Goal: Task Accomplishment & Management: Manage account settings

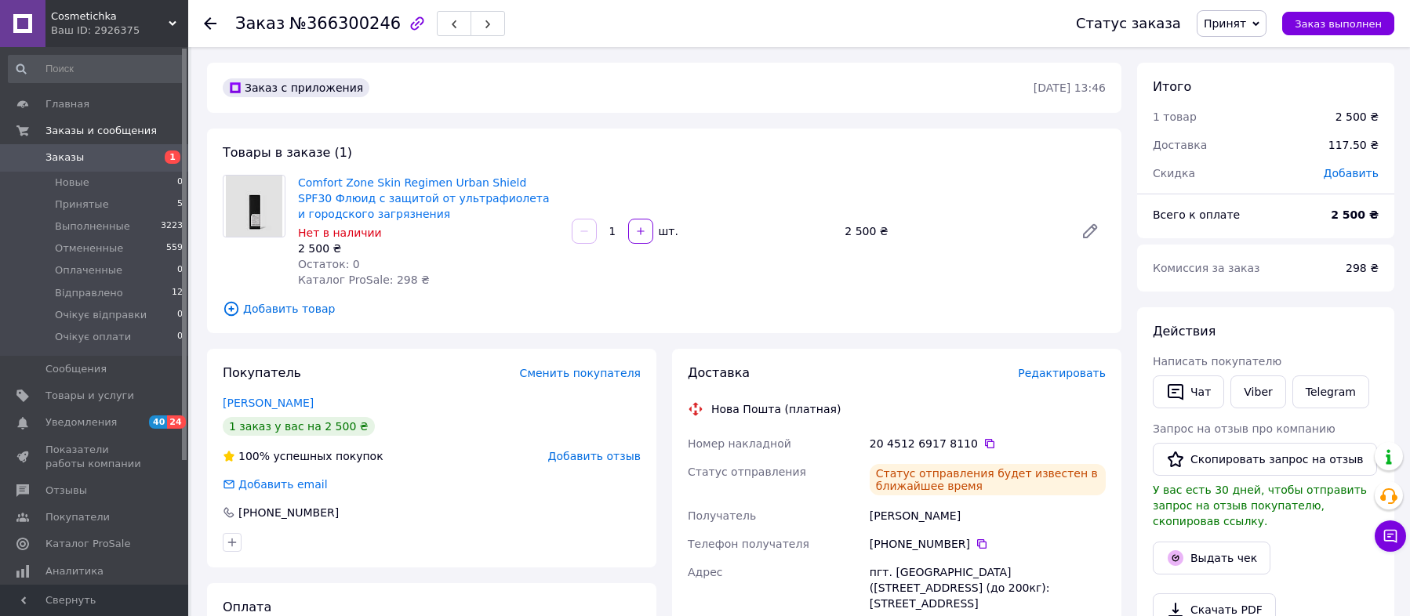
scroll to position [205, 0]
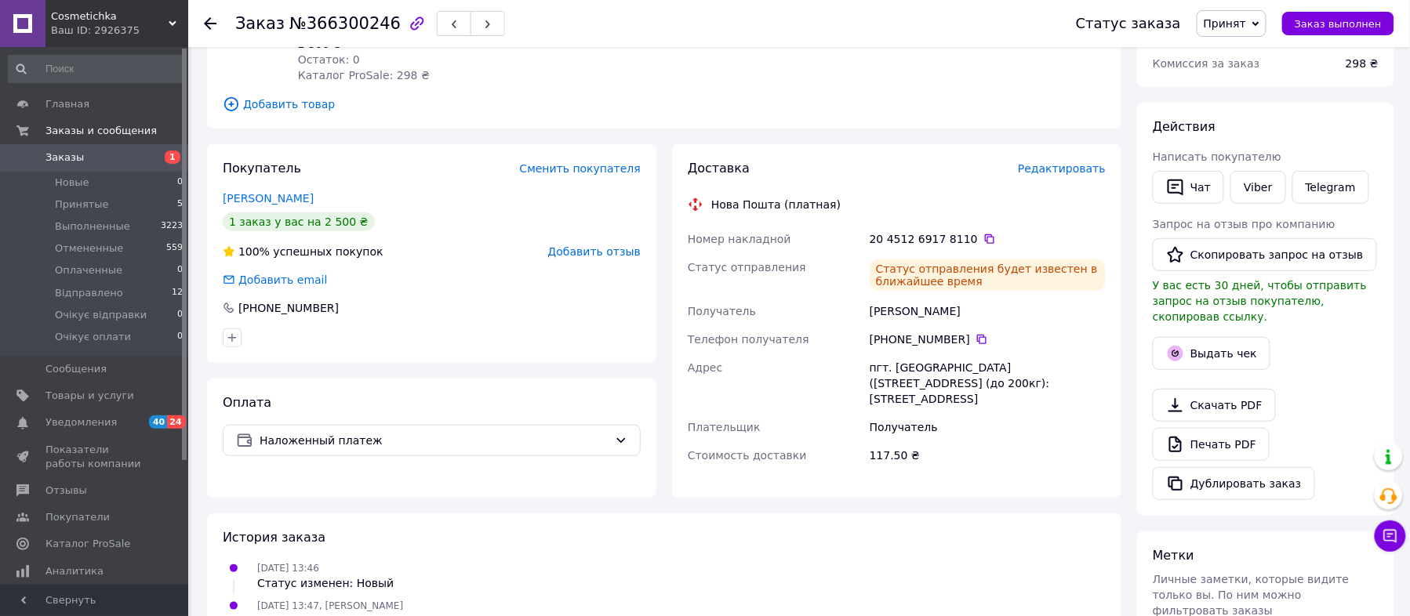
click at [98, 158] on span "Заказы" at bounding box center [95, 158] width 100 height 14
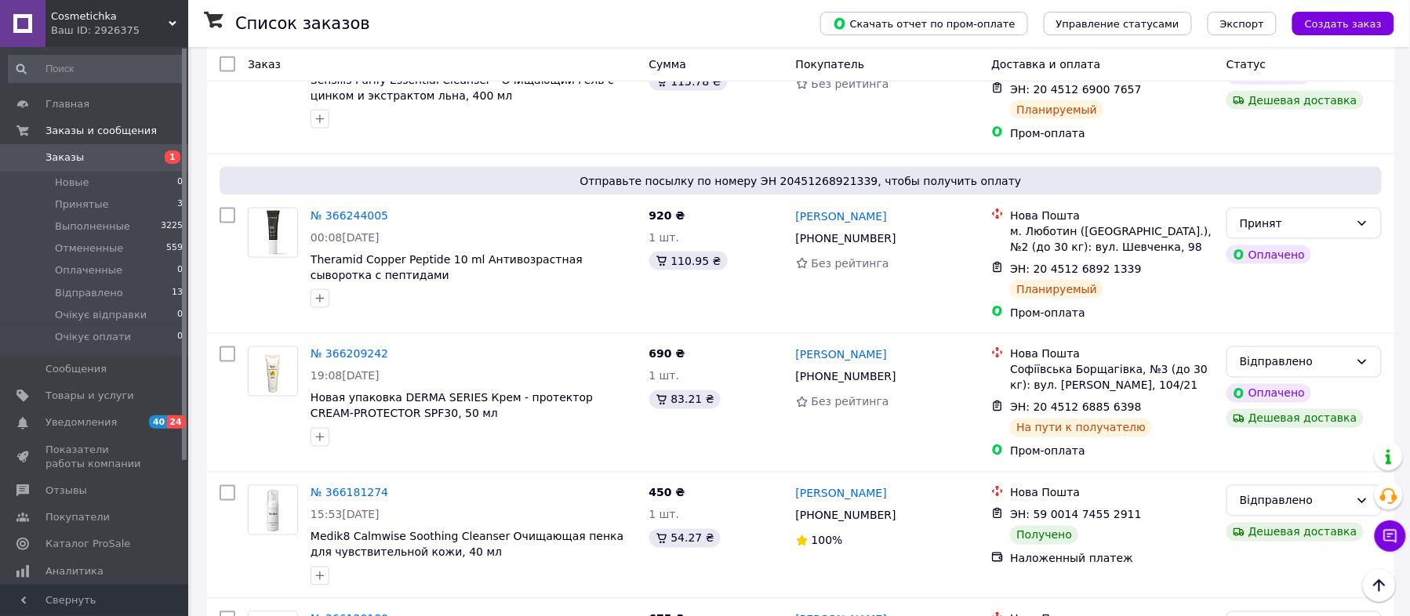
scroll to position [836, 0]
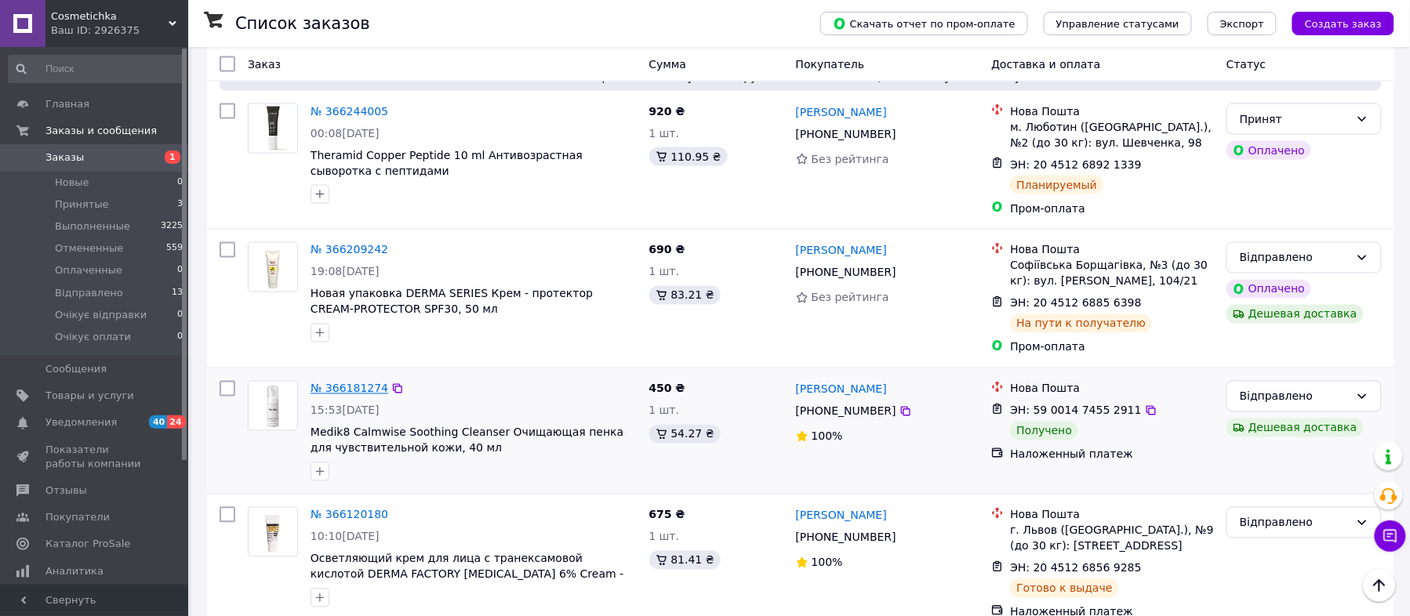
click at [326, 395] on link "№ 366181274" at bounding box center [349, 389] width 78 height 13
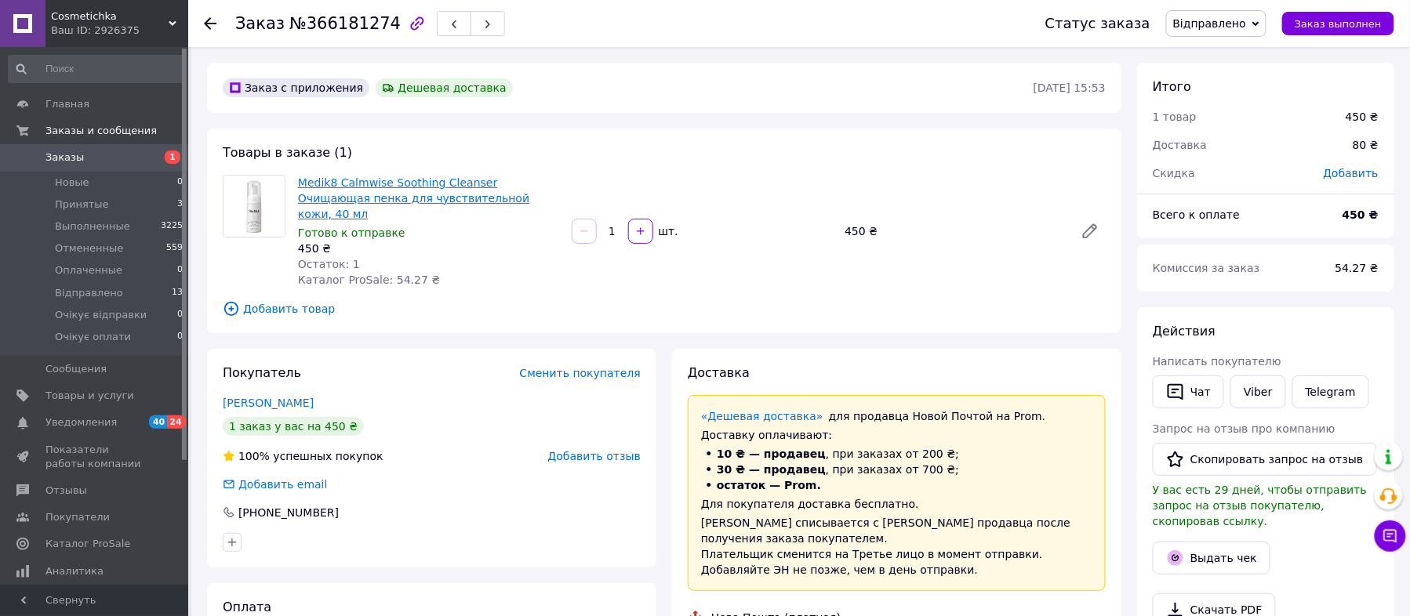
click at [329, 195] on link "Medik8 Calmwise Soothing Cleanser Очищающая пенка для чувствительной кожи, 40 мл" at bounding box center [413, 198] width 231 height 44
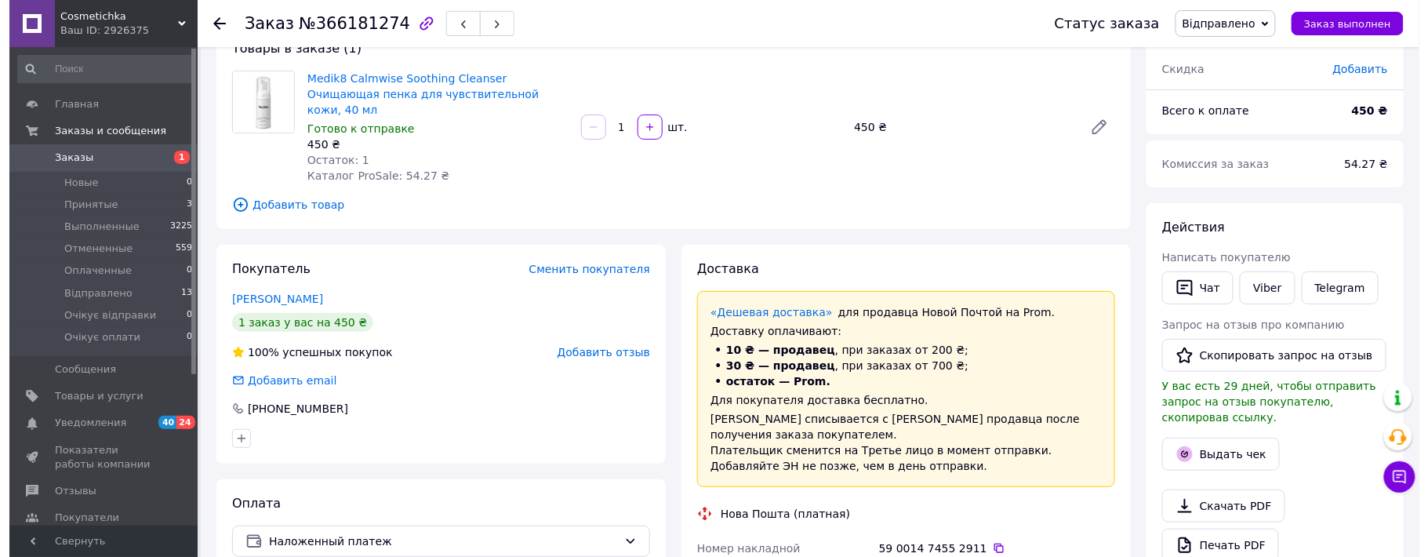
scroll to position [209, 0]
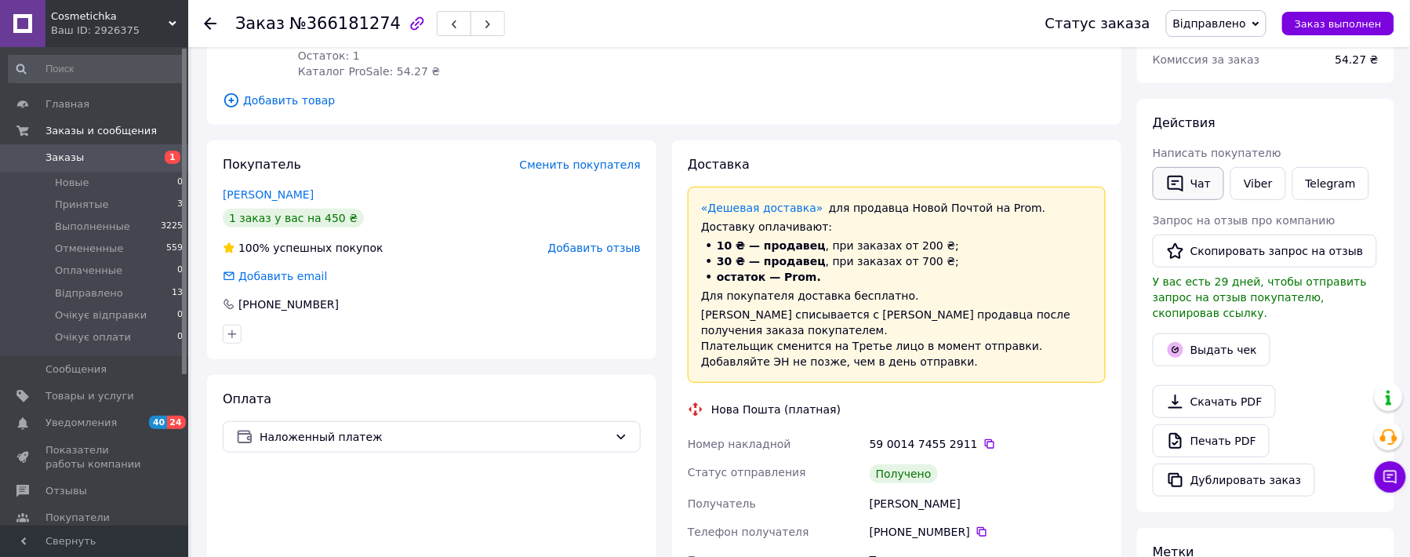
click at [1200, 186] on button "Чат" at bounding box center [1188, 183] width 71 height 33
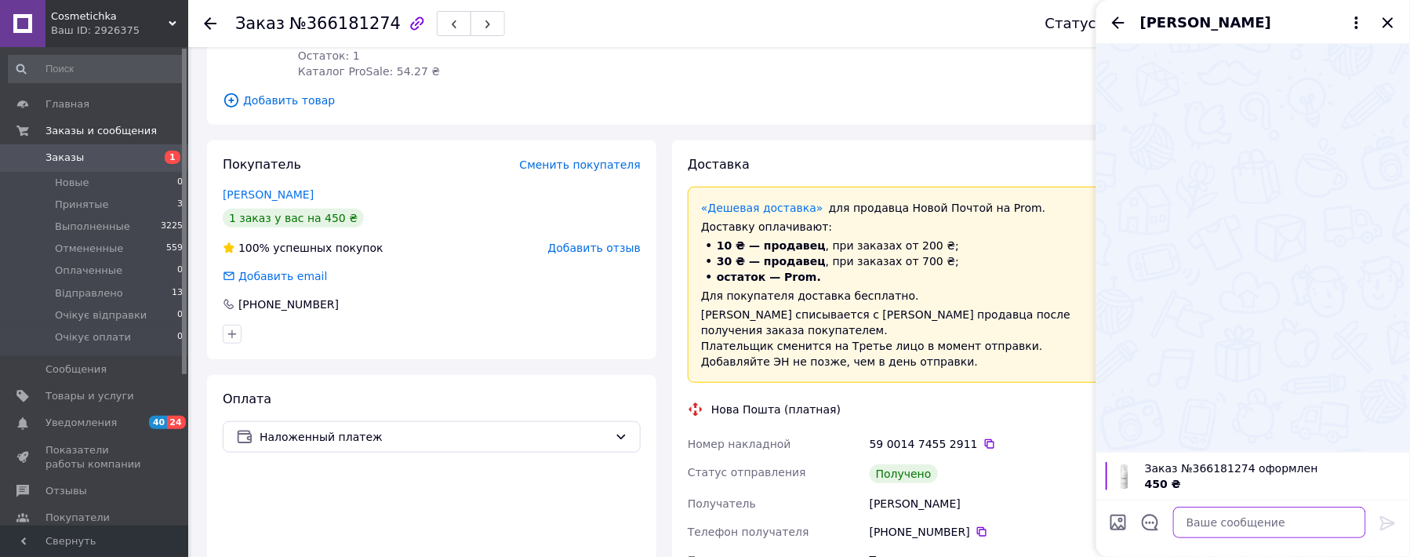
paste textarea "[URL][DOMAIN_NAME]"
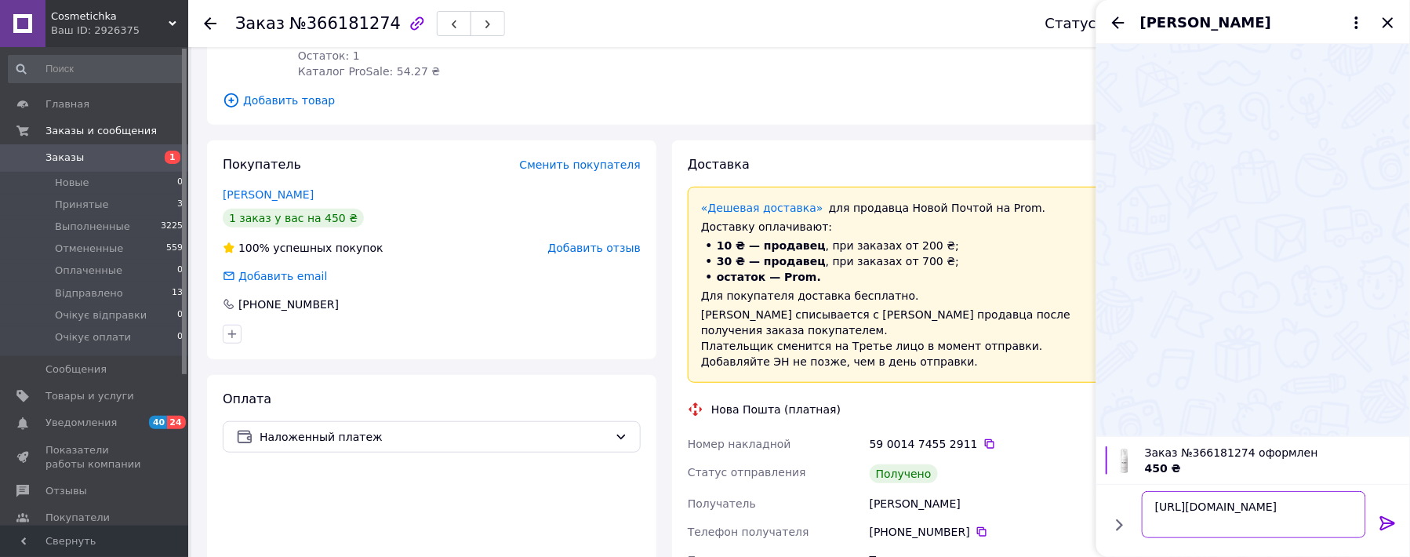
type textarea "[URL][DOMAIN_NAME]"
click at [1388, 522] on icon at bounding box center [1387, 523] width 19 height 19
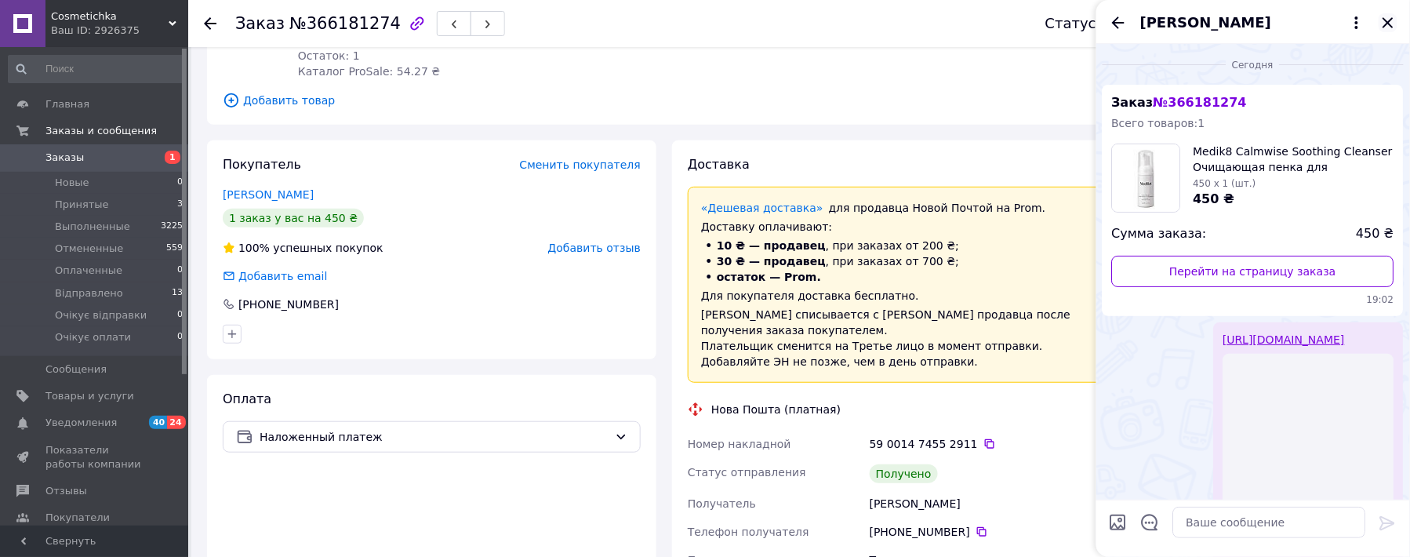
click at [1386, 20] on icon "Закрыть" at bounding box center [1387, 22] width 10 height 10
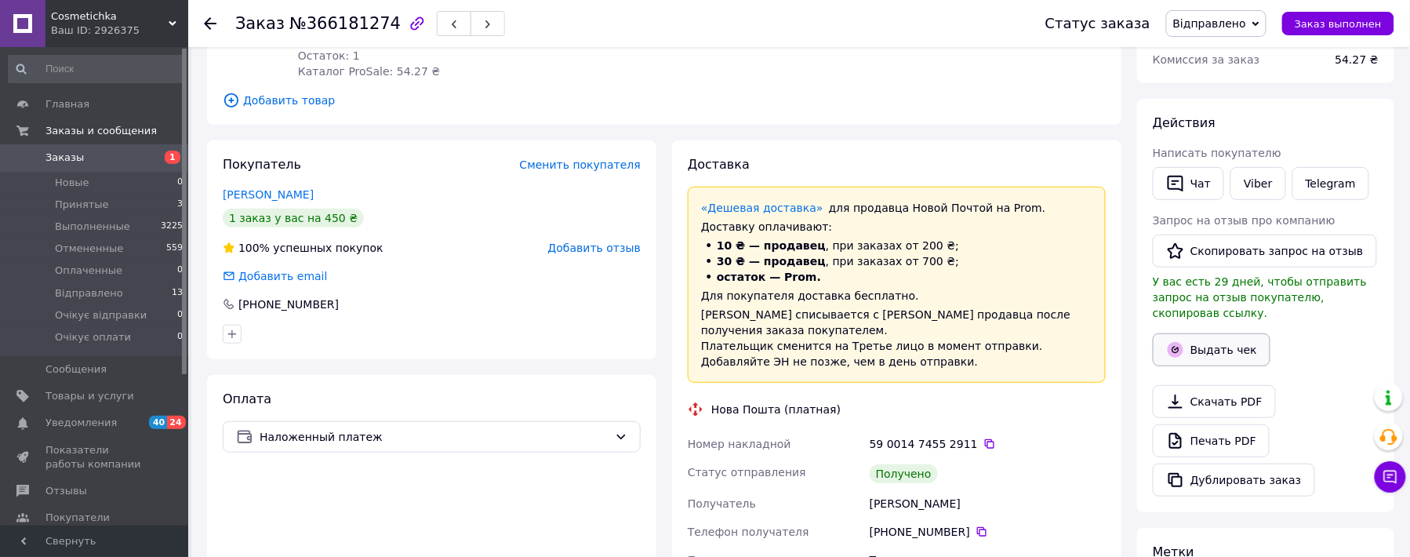
click at [1217, 339] on button "Выдать чек" at bounding box center [1212, 349] width 118 height 33
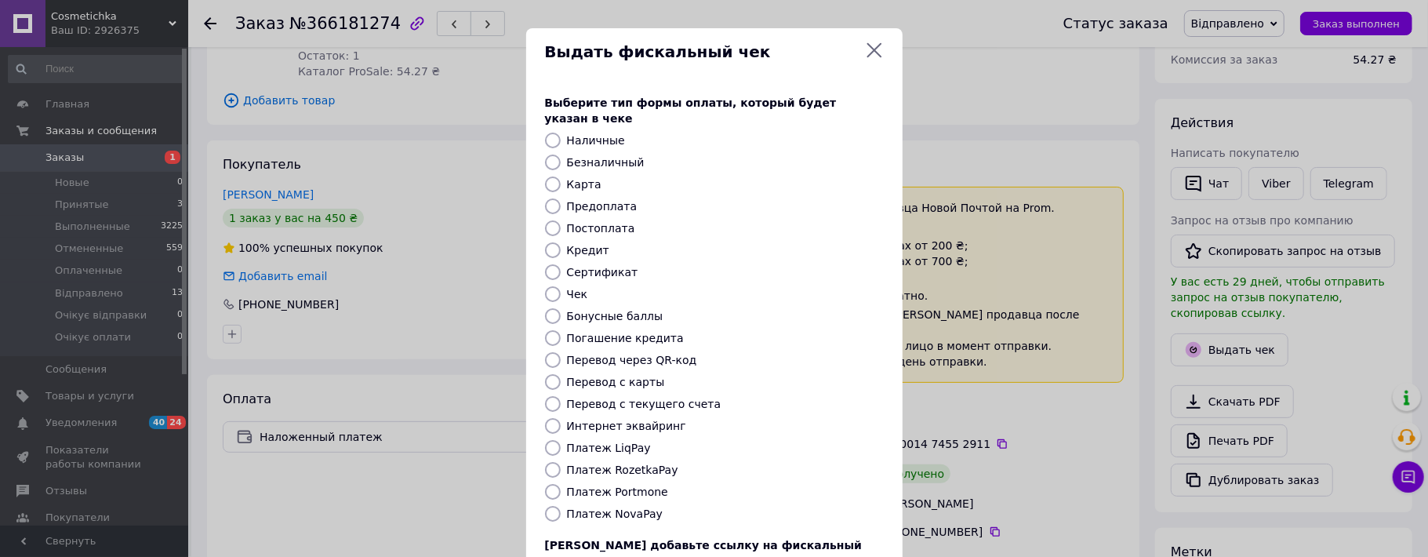
click at [546, 506] on input "Платеж NovaPay" at bounding box center [553, 514] width 16 height 16
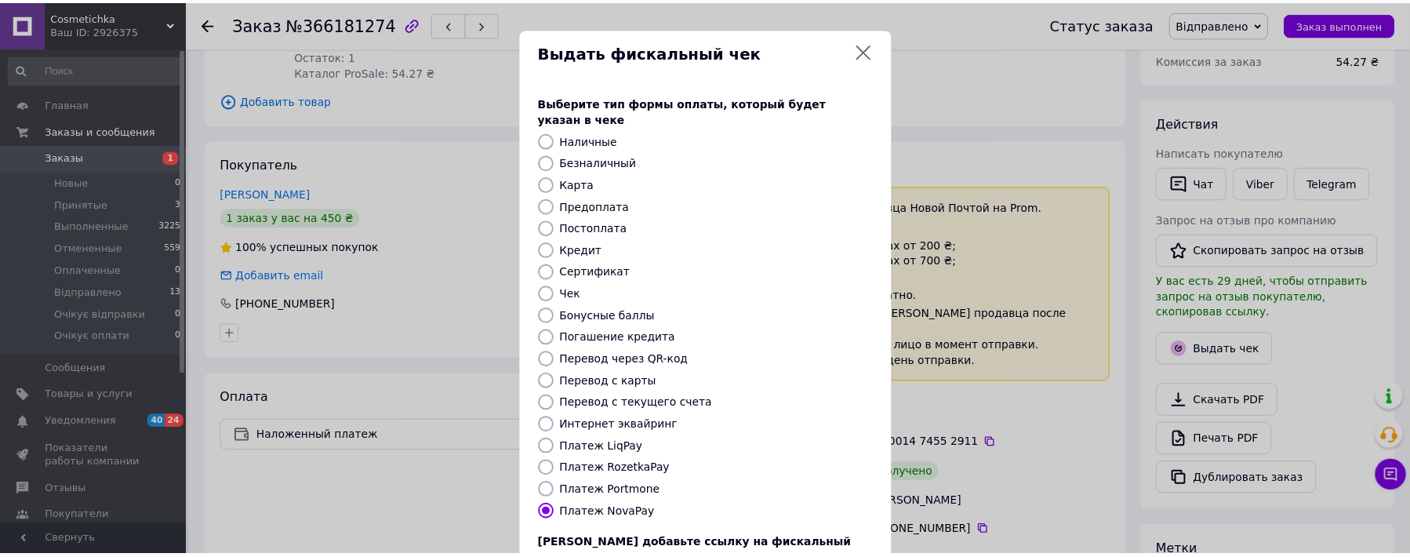
scroll to position [104, 0]
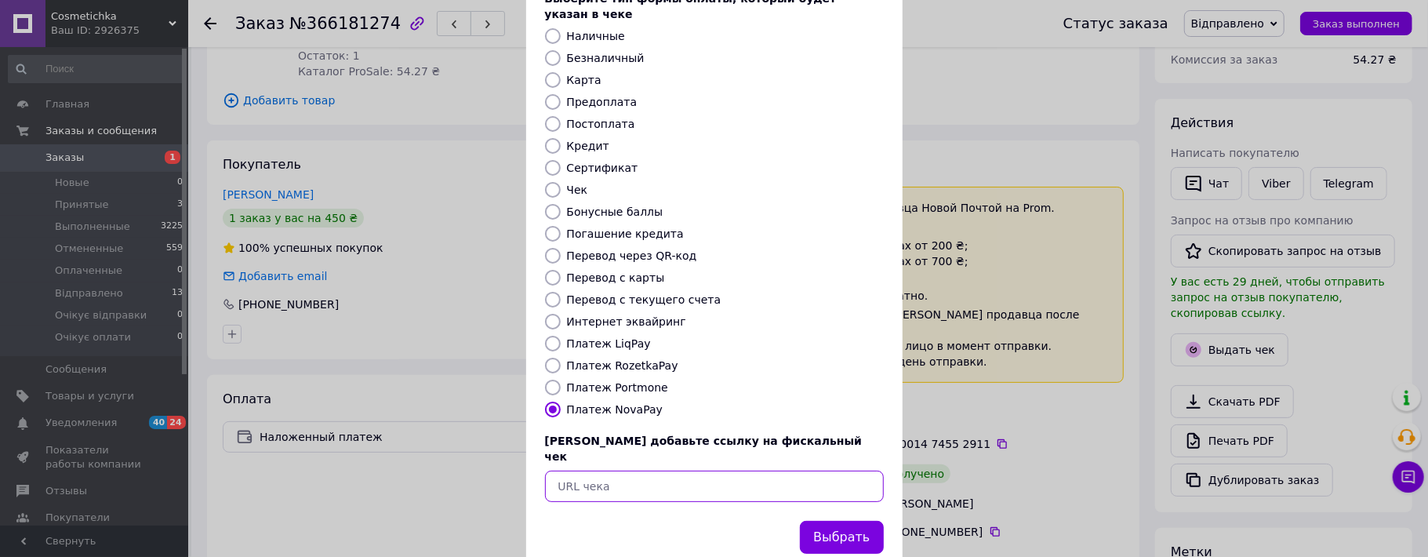
paste input "[URL][DOMAIN_NAME]"
radio input "false"
type input "[URL][DOMAIN_NAME]"
click at [832, 521] on button "Выбрать" at bounding box center [841, 538] width 83 height 34
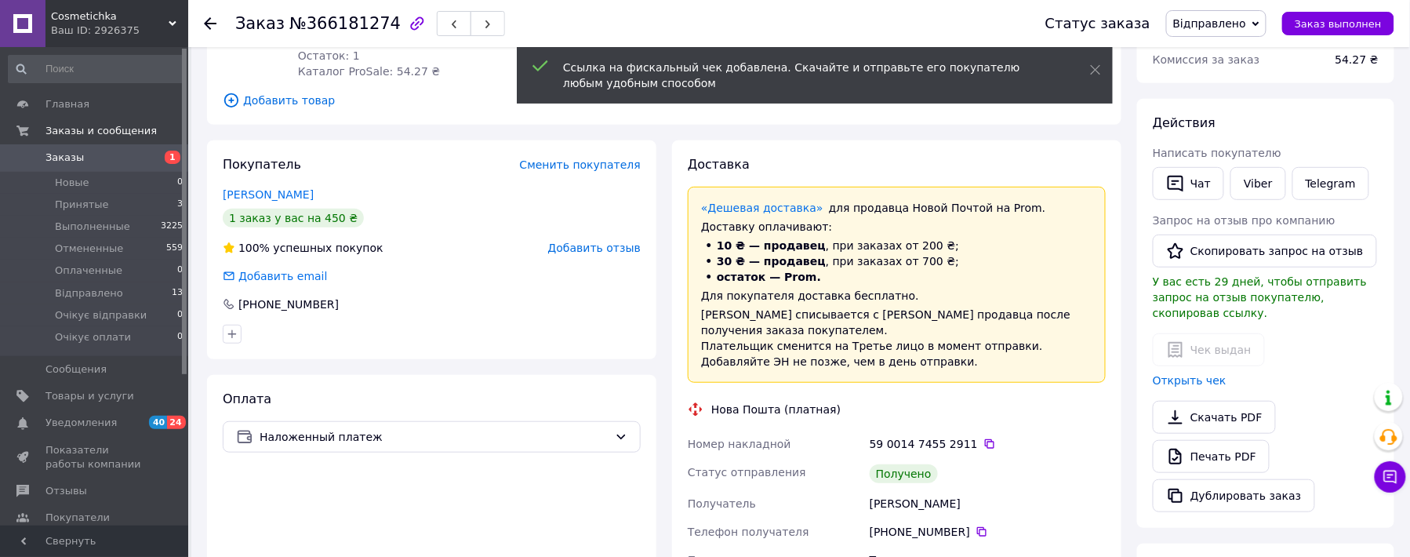
click at [1246, 29] on span "Відправлено" at bounding box center [1209, 23] width 73 height 13
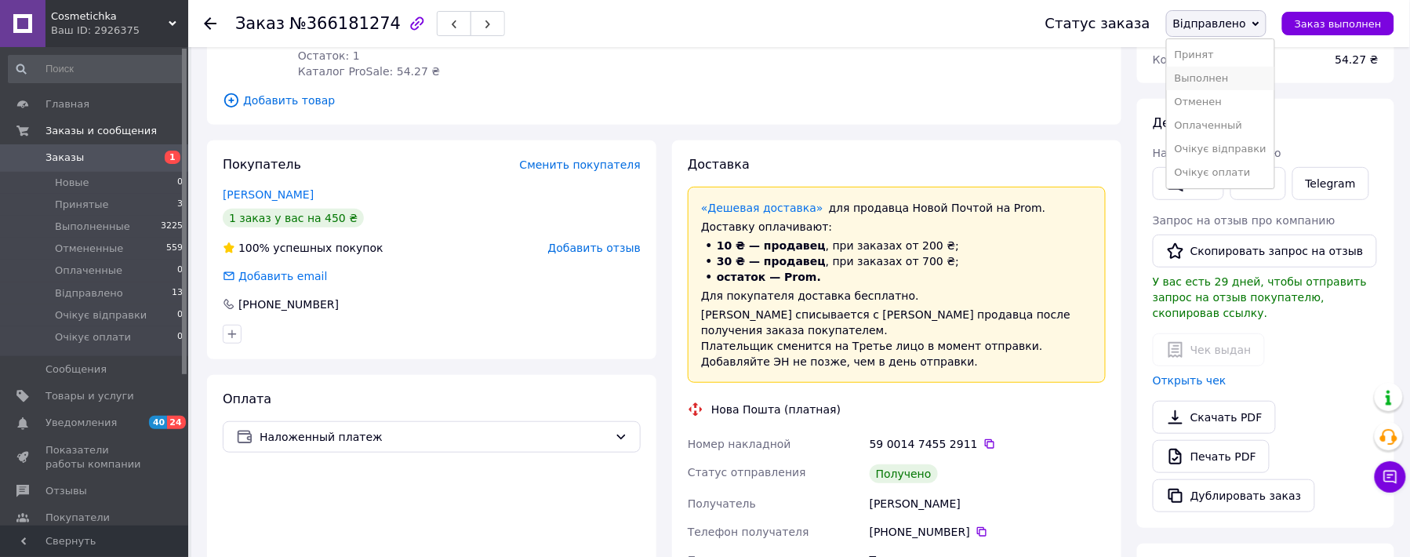
click at [1234, 76] on li "Выполнен" at bounding box center [1220, 79] width 107 height 24
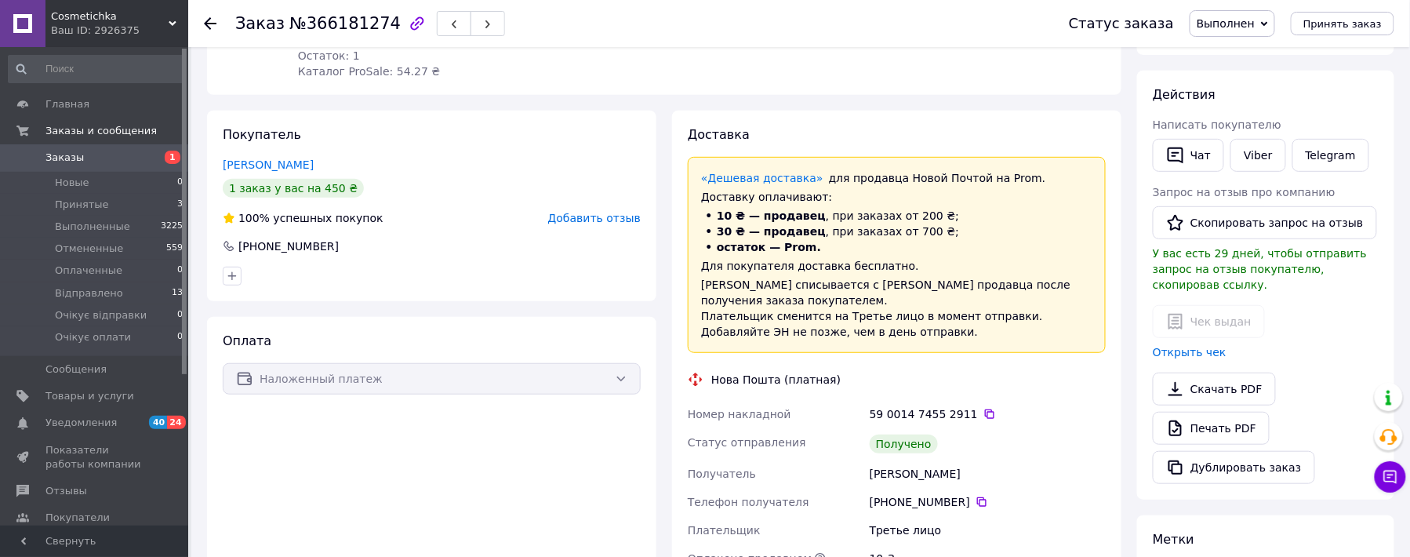
scroll to position [0, 0]
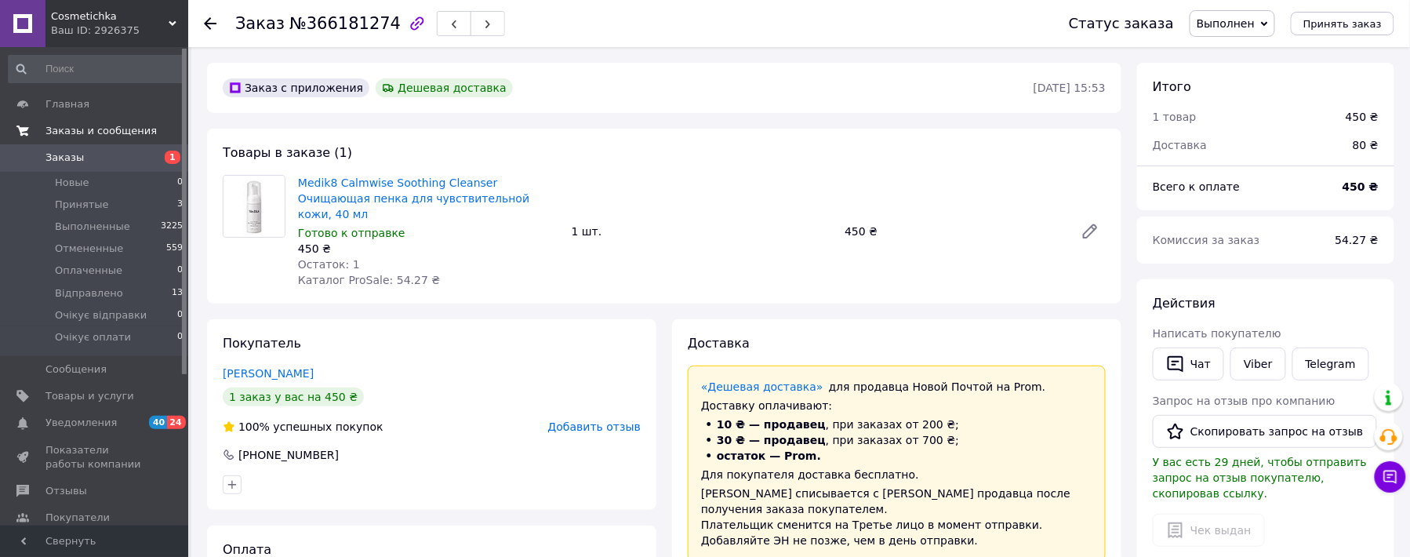
click at [114, 126] on span "Заказы и сообщения" at bounding box center [100, 131] width 111 height 14
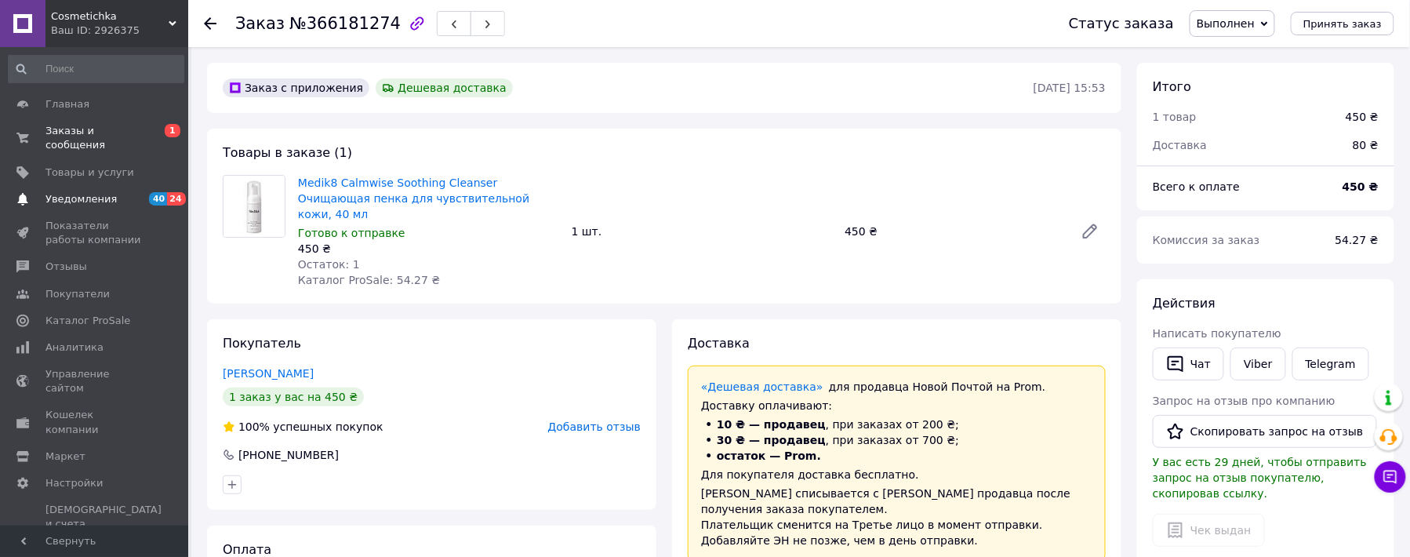
click at [76, 192] on span "Уведомления" at bounding box center [80, 199] width 71 height 14
